Goal: Transaction & Acquisition: Purchase product/service

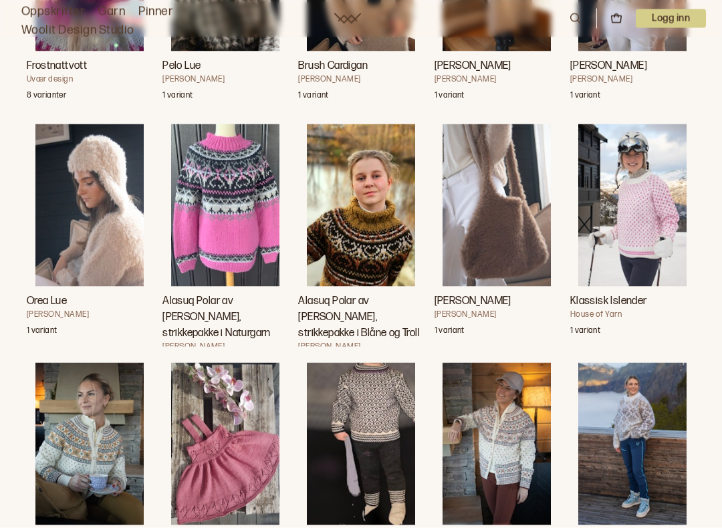
scroll to position [6498, 0]
click at [534, 442] on img "Inger Jakke i Sterk" at bounding box center [496, 443] width 108 height 162
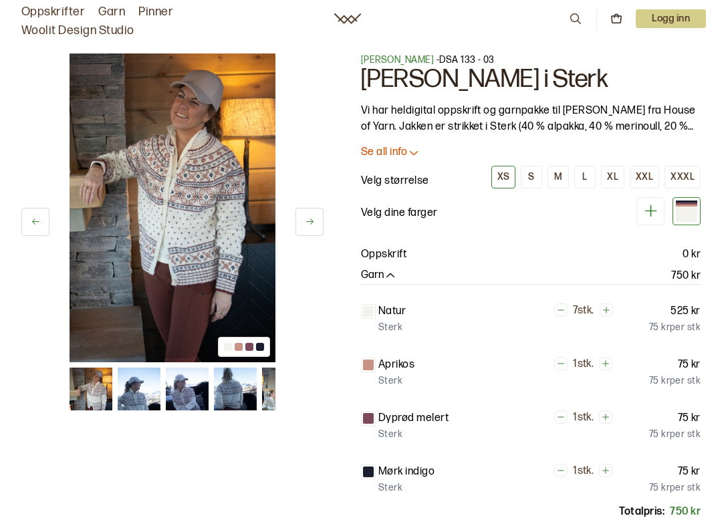
click at [524, 440] on div "Dyprød melert 1 stk. 75 kr Sterk 75 kr per stk" at bounding box center [530, 426] width 339 height 32
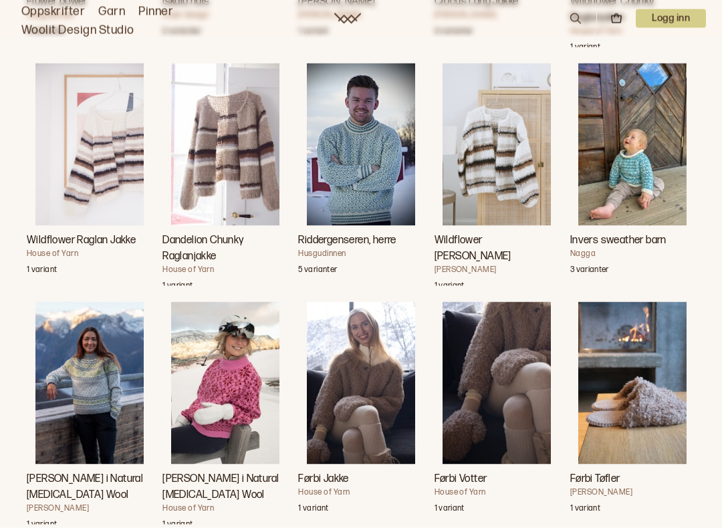
scroll to position [5263, 0]
click at [96, 427] on img "Inger Genser i Natural Lanolin Wool" at bounding box center [89, 382] width 108 height 162
click at [95, 427] on img "Inger Genser i Natural Lanolin Wool" at bounding box center [89, 382] width 108 height 162
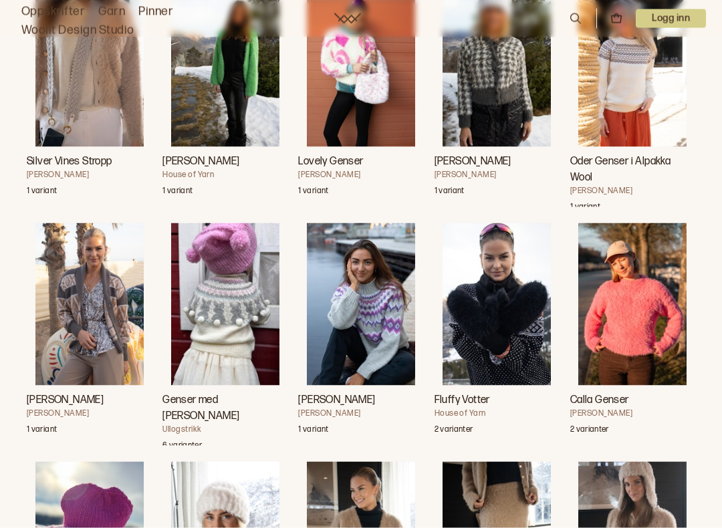
scroll to position [5845, 0]
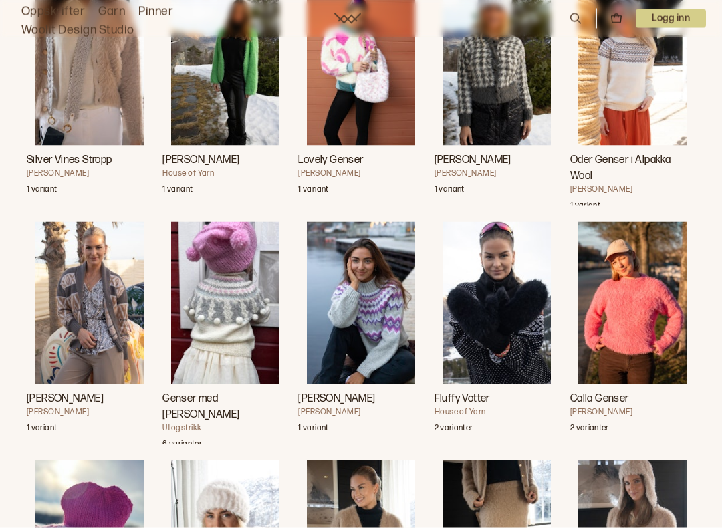
click at [393, 319] on img "Andrea Genser" at bounding box center [361, 303] width 108 height 162
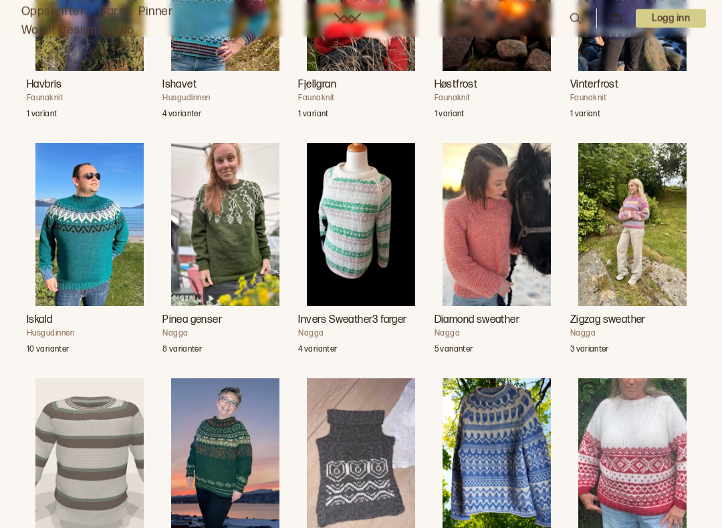
scroll to position [1578, 0]
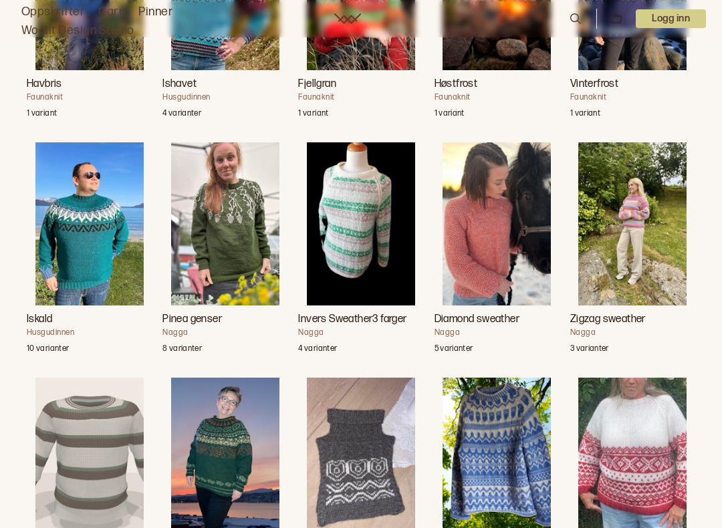
click at [672, 444] on img "Mjuk" at bounding box center [632, 459] width 108 height 162
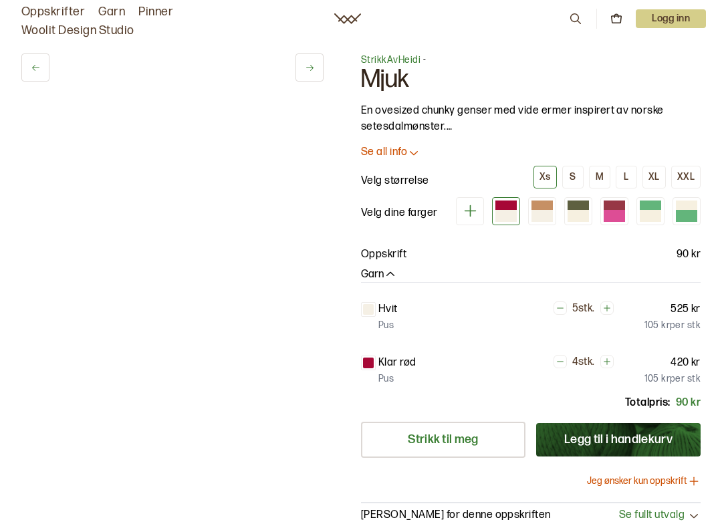
click at [659, 450] on button "Legg til i handlekurv" at bounding box center [618, 439] width 164 height 33
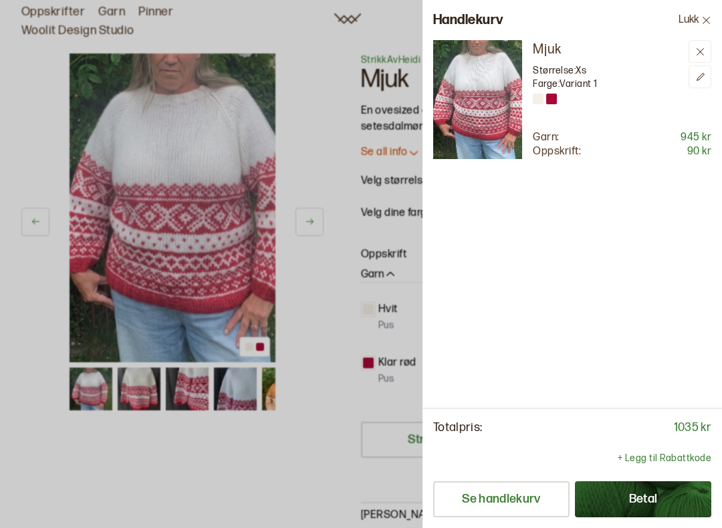
click at [164, 192] on div at bounding box center [361, 264] width 722 height 528
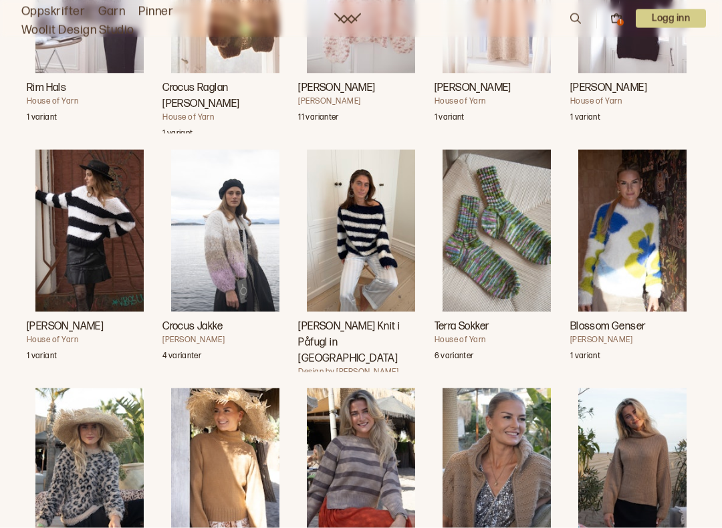
scroll to position [7443, 0]
click at [240, 265] on img "Crocus Jakke" at bounding box center [225, 230] width 108 height 162
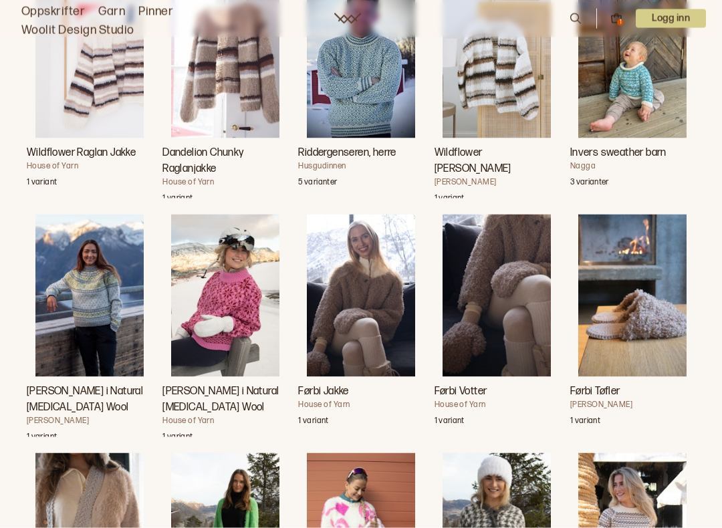
scroll to position [5297, 0]
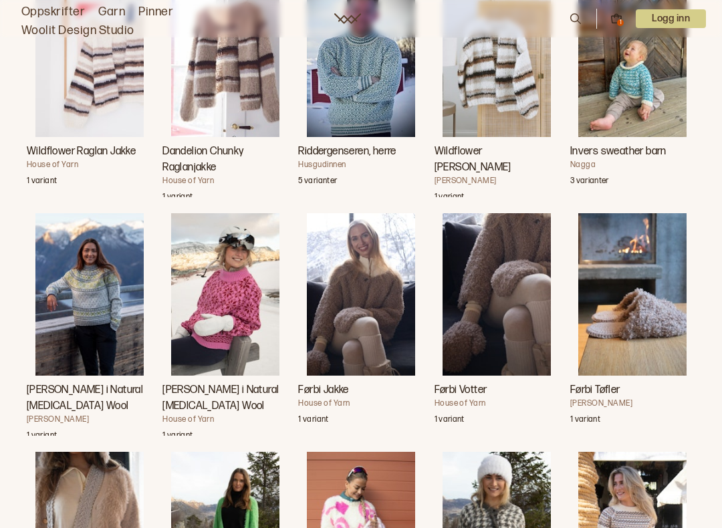
click at [114, 341] on img "Inger Genser i Natural Lanolin Wool" at bounding box center [89, 294] width 108 height 162
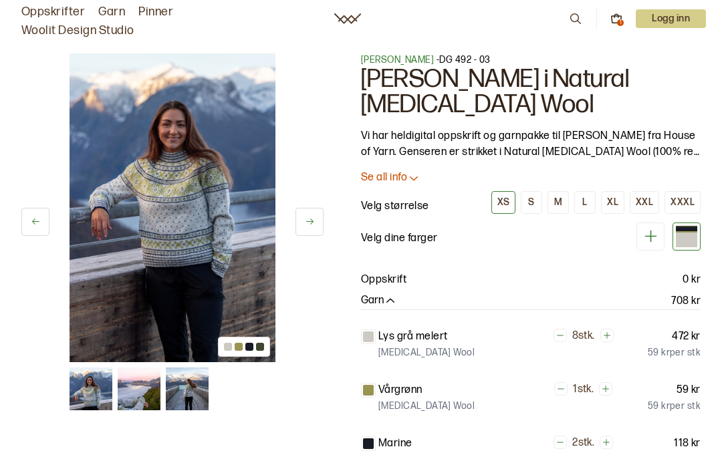
click at [505, 414] on div "Vårgrønn 1 stk. 59 kr [MEDICAL_DATA] Wool 59 kr per stk" at bounding box center [530, 394] width 339 height 45
click at [501, 413] on div "Vårgrønn 1 stk. 59 kr [MEDICAL_DATA] Wool 59 kr per stk" at bounding box center [530, 398] width 339 height 32
click at [501, 412] on div "Vårgrønn 1 stk. 59 kr [MEDICAL_DATA] Wool 59 kr per stk" at bounding box center [530, 398] width 339 height 32
click at [514, 410] on div "Vårgrønn 1 stk. 59 kr [MEDICAL_DATA] Wool 59 kr per stk" at bounding box center [530, 398] width 339 height 32
click at [516, 402] on div "Vårgrønn 1 stk. 59 kr [MEDICAL_DATA] Wool 59 kr per stk" at bounding box center [530, 398] width 339 height 32
